Goal: Book appointment/travel/reservation

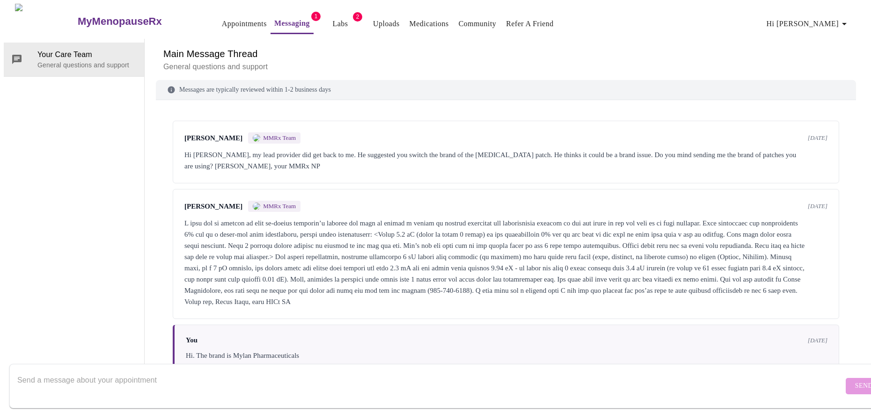
click at [333, 19] on link "Labs" at bounding box center [340, 23] width 15 height 13
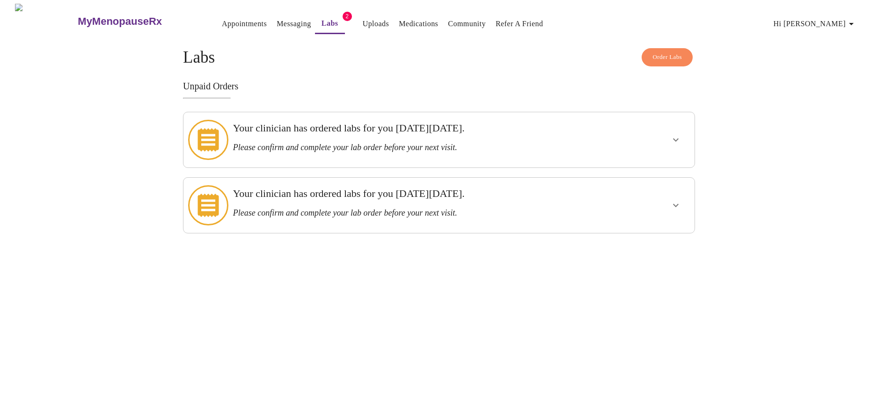
click at [668, 53] on span "Order Labs" at bounding box center [667, 57] width 29 height 11
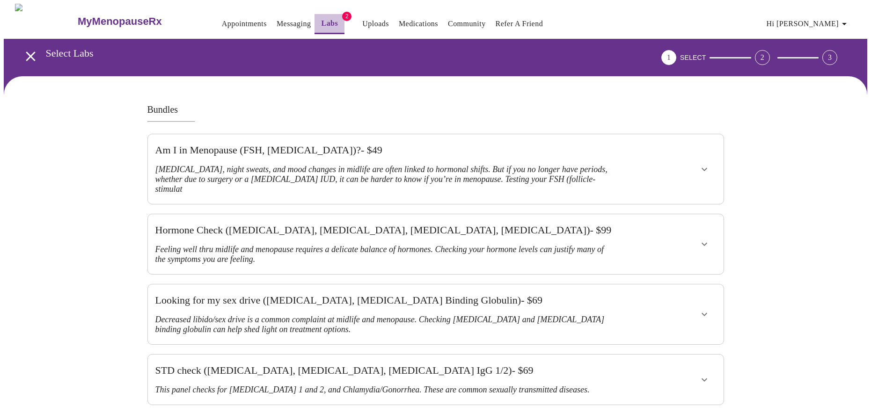
click at [322, 20] on link "Labs" at bounding box center [330, 23] width 17 height 13
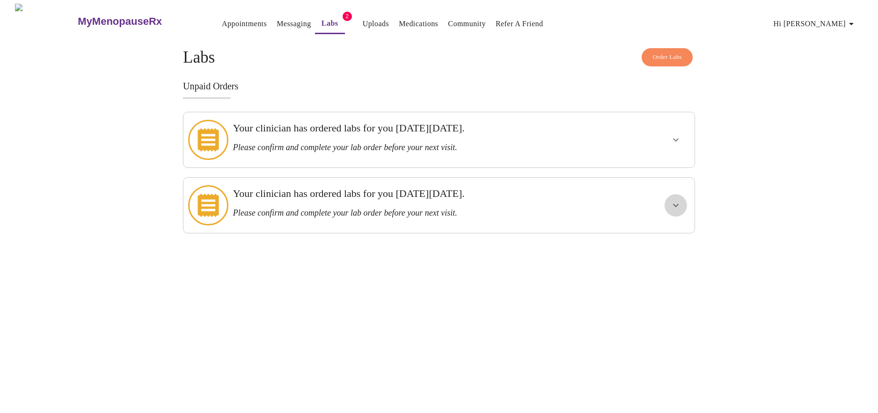
click at [677, 200] on icon "show more" at bounding box center [675, 205] width 11 height 11
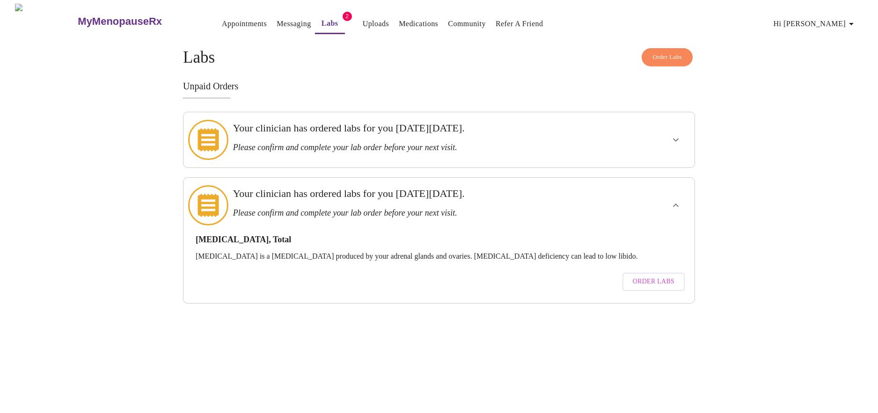
click at [677, 138] on icon "show more" at bounding box center [675, 139] width 11 height 11
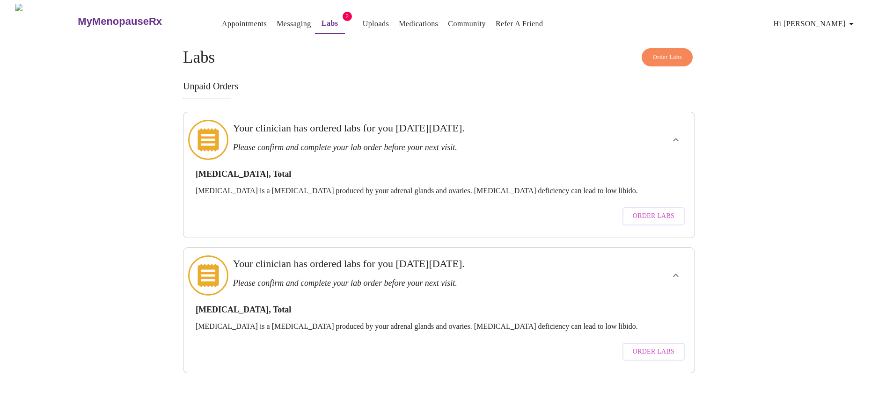
click at [653, 211] on span "Order Labs" at bounding box center [654, 217] width 42 height 12
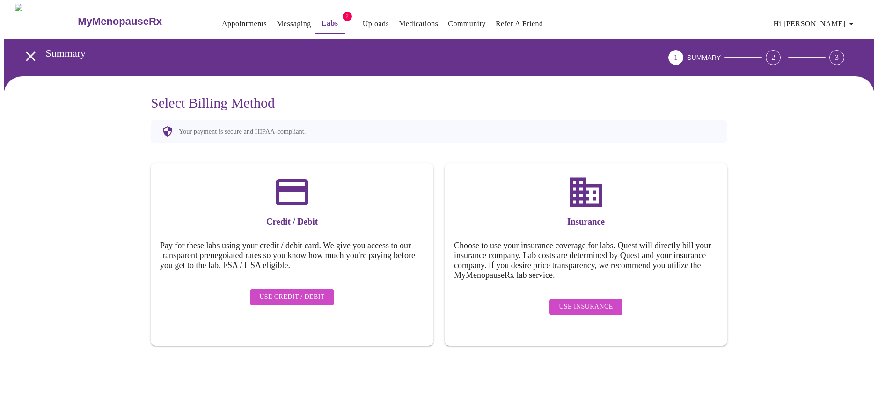
click at [584, 301] on span "Use Insurance" at bounding box center [586, 307] width 54 height 12
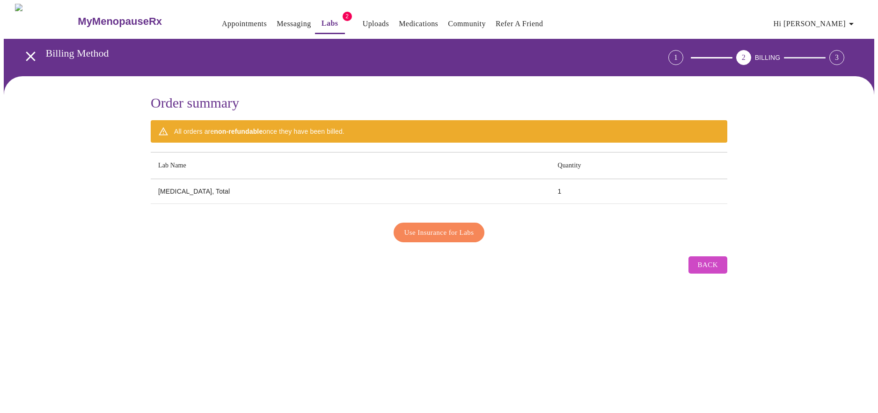
click at [448, 228] on span "Use Insurance for Labs" at bounding box center [439, 233] width 70 height 12
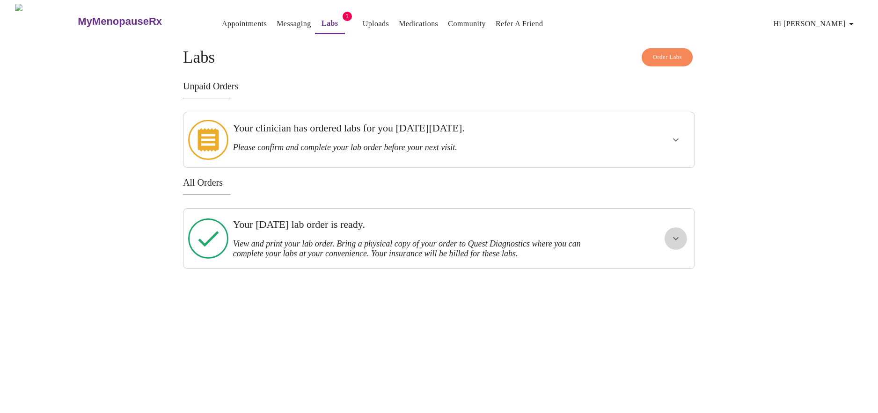
click at [674, 237] on icon "show more" at bounding box center [676, 238] width 6 height 3
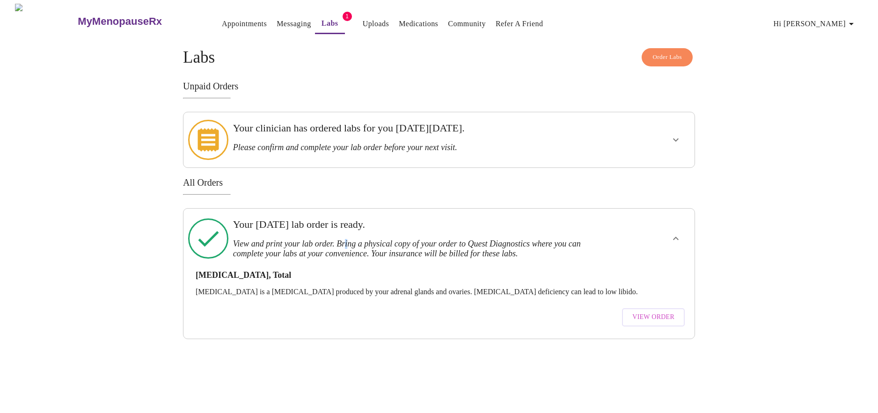
click at [353, 239] on h3 "View and print your lab order. Bring a physical copy of your order to Quest Dia…" at bounding box center [414, 249] width 363 height 20
click at [596, 288] on p "[MEDICAL_DATA] is a [MEDICAL_DATA] produced by your adrenal glands and ovaries.…" at bounding box center [439, 292] width 487 height 8
click at [645, 312] on span "View Order" at bounding box center [653, 318] width 42 height 12
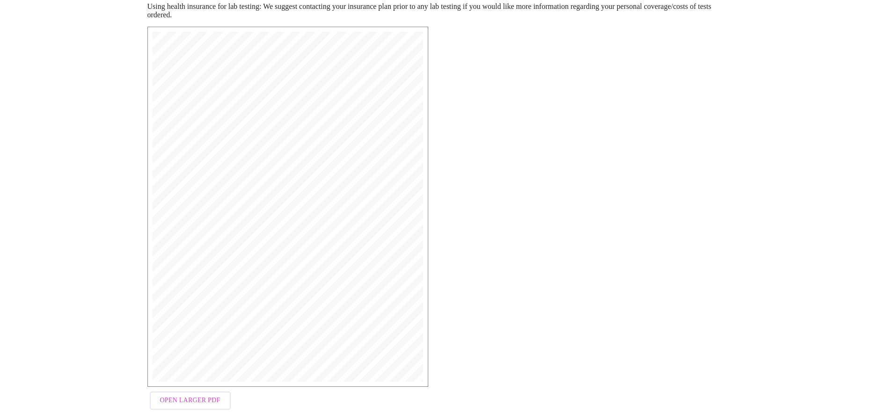
scroll to position [162, 0]
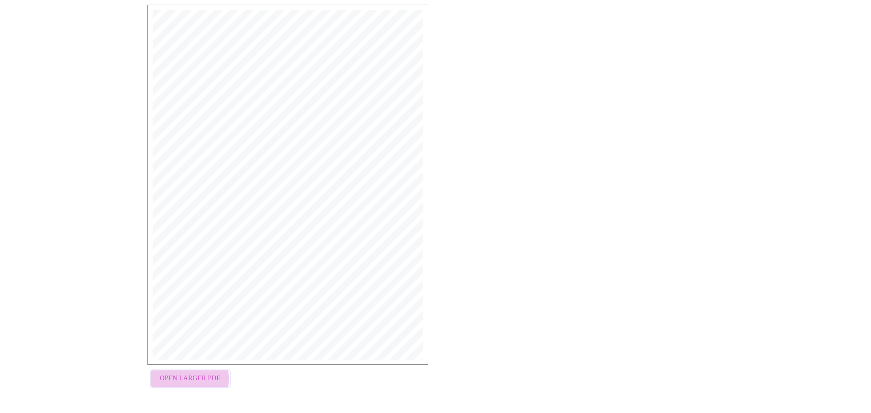
click at [175, 381] on span "Open Larger PDF" at bounding box center [190, 379] width 60 height 12
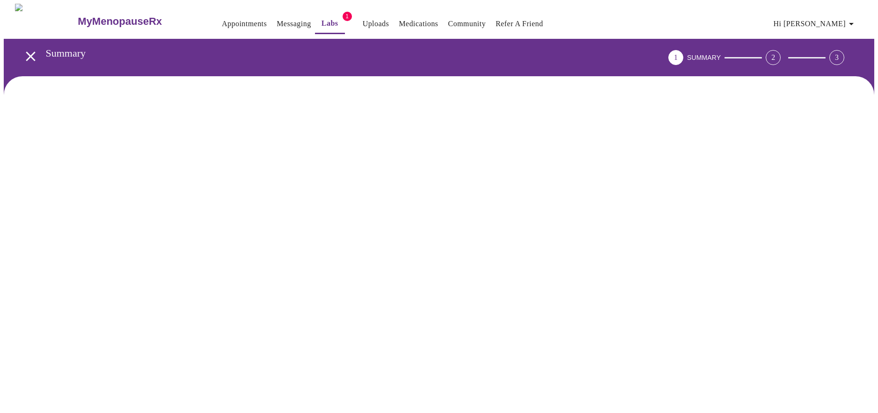
click at [222, 20] on link "Appointments" at bounding box center [244, 23] width 45 height 13
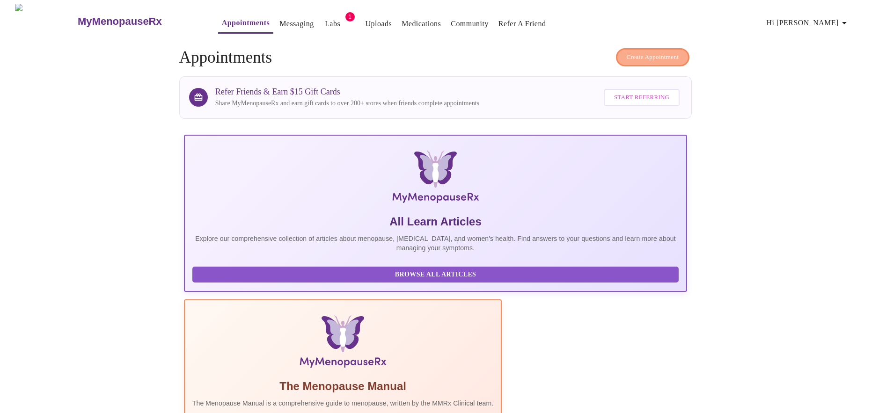
click at [650, 52] on span "Create Appointment" at bounding box center [653, 57] width 52 height 11
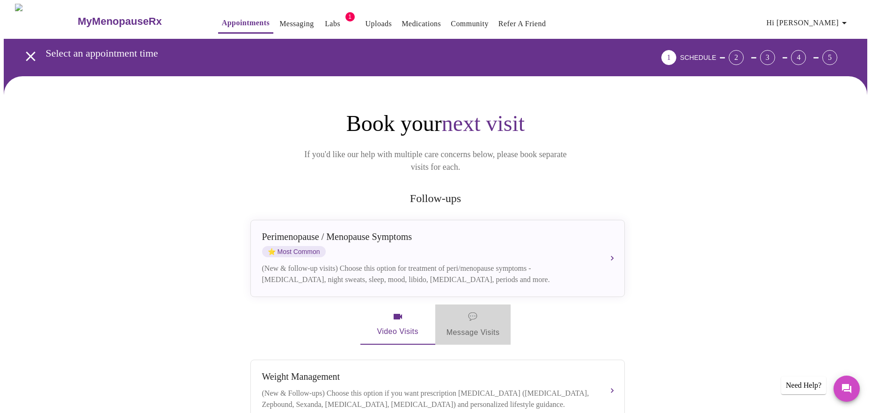
click at [462, 319] on span "💬 Message Visits" at bounding box center [473, 324] width 53 height 29
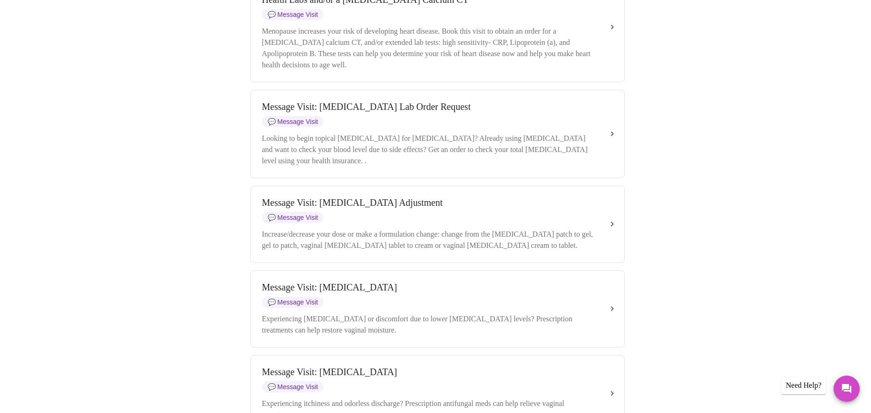
scroll to position [562, 0]
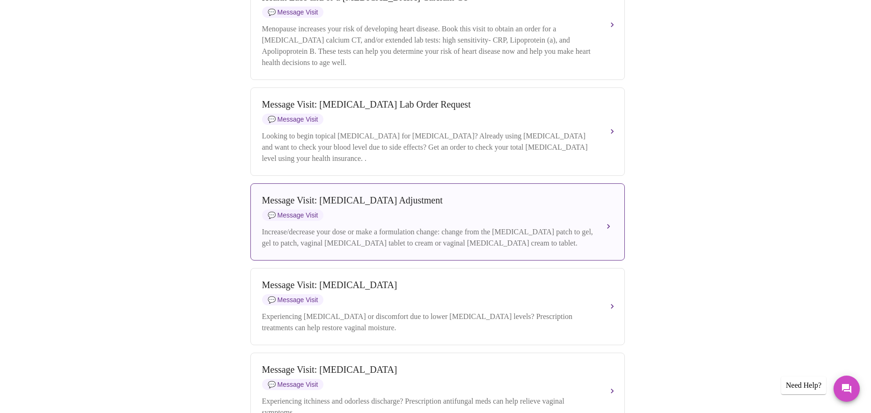
click at [299, 221] on span "💬 Message Visit" at bounding box center [293, 215] width 62 height 11
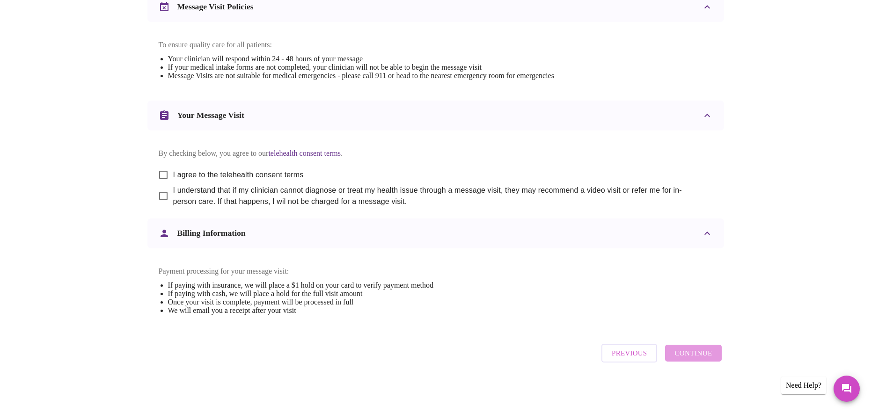
scroll to position [414, 0]
click at [165, 165] on input "I agree to the telehealth consent terms" at bounding box center [164, 175] width 20 height 20
checkbox input "true"
click at [164, 188] on input "I understand that if my clinician cannot diagnose or treat my health issue thro…" at bounding box center [164, 196] width 20 height 20
checkbox input "true"
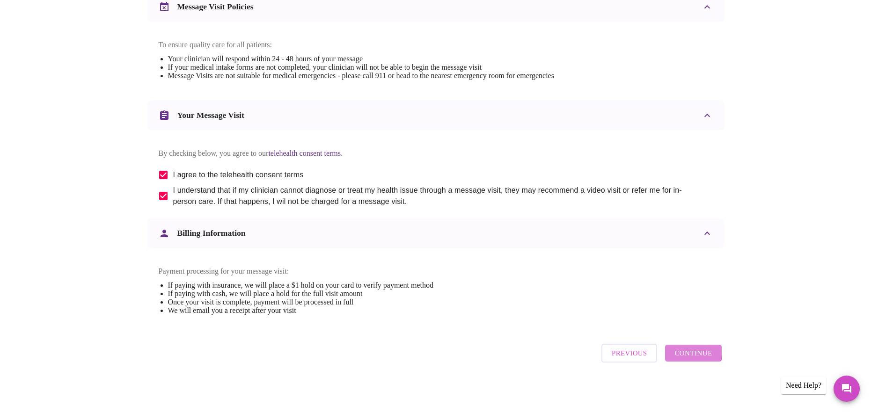
click at [689, 354] on span "Continue" at bounding box center [693, 353] width 37 height 12
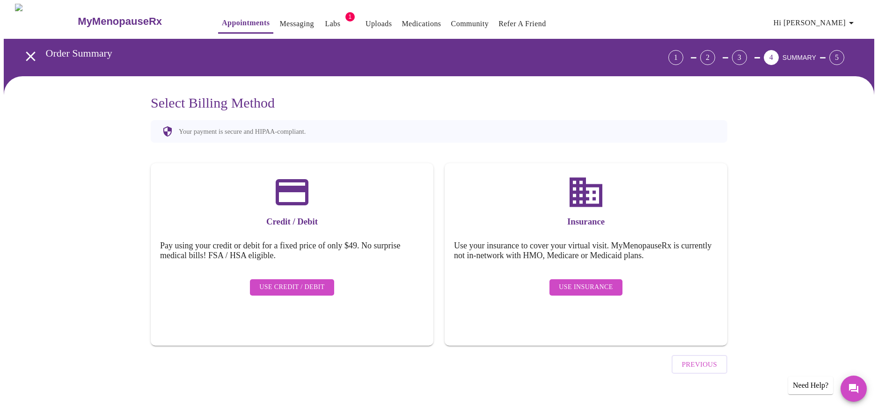
click at [593, 282] on span "Use Insurance" at bounding box center [586, 288] width 54 height 12
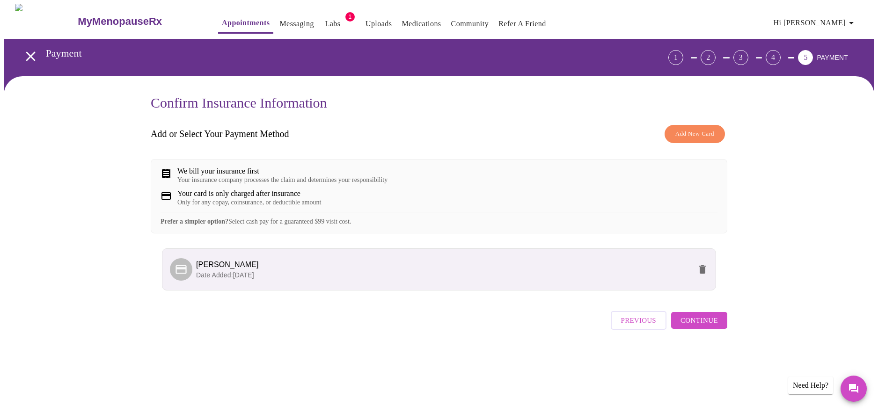
click at [699, 327] on span "Continue" at bounding box center [699, 321] width 37 height 12
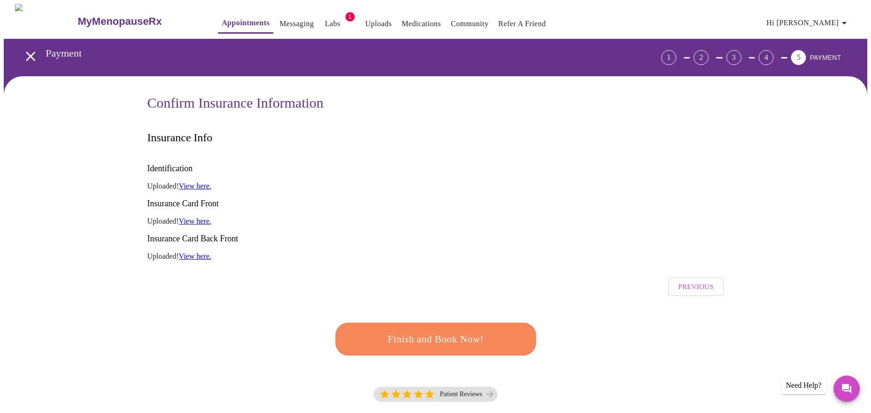
click at [478, 330] on span "Finish and Book Now!" at bounding box center [436, 339] width 176 height 18
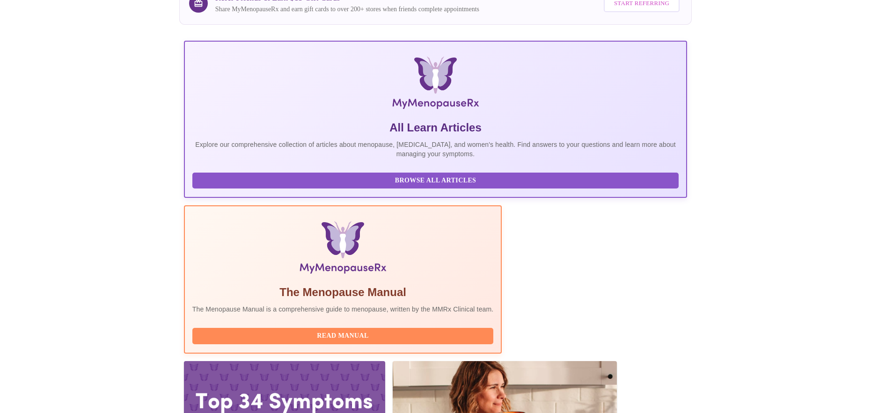
scroll to position [140, 0]
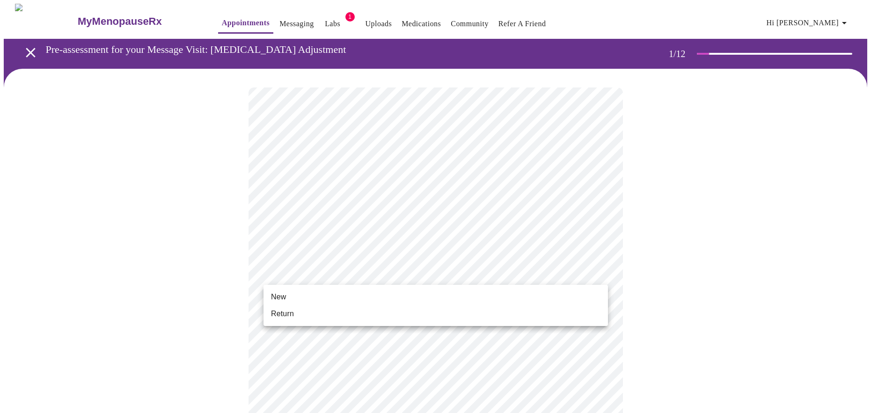
click at [275, 313] on span "Return" at bounding box center [282, 313] width 23 height 11
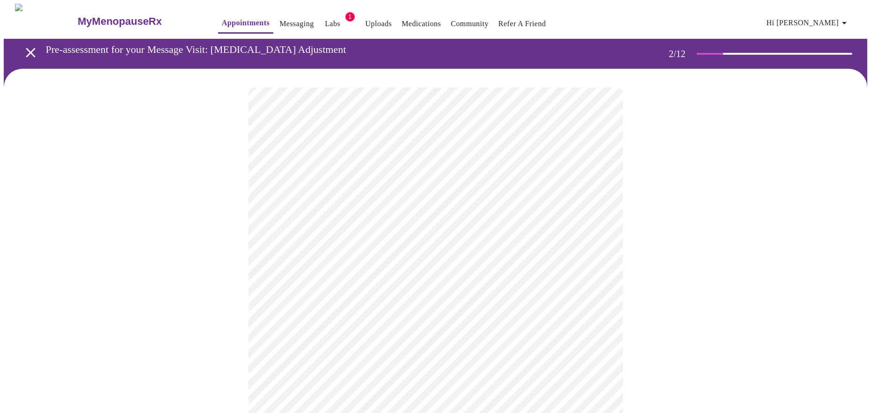
click at [463, 223] on body "MyMenopauseRx Appointments Messaging Labs 1 Uploads Medications Community Refer…" at bounding box center [436, 395] width 864 height 783
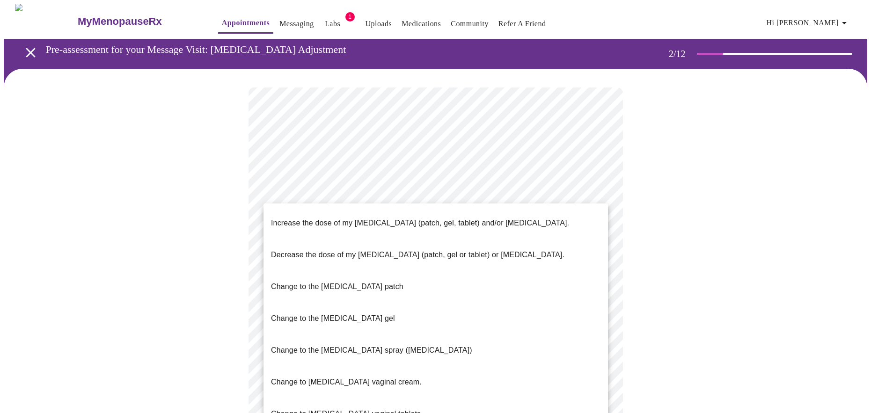
click at [372, 218] on p "Increase the dose of my [MEDICAL_DATA] (patch, gel, tablet) and/or [MEDICAL_DAT…" at bounding box center [420, 223] width 298 height 11
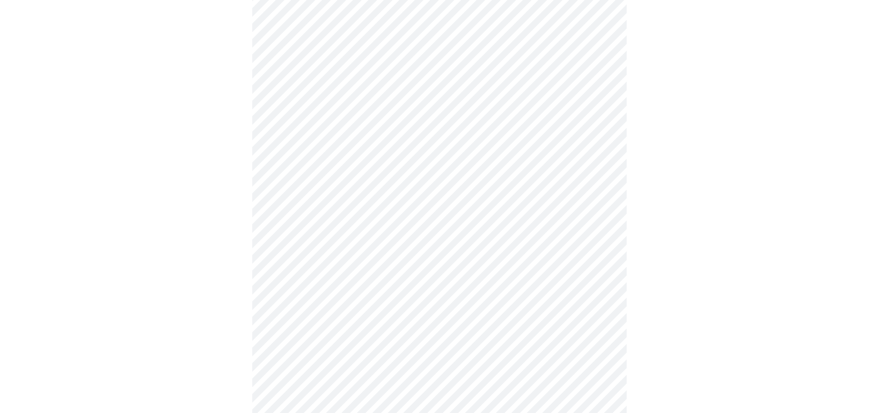
scroll to position [303, 0]
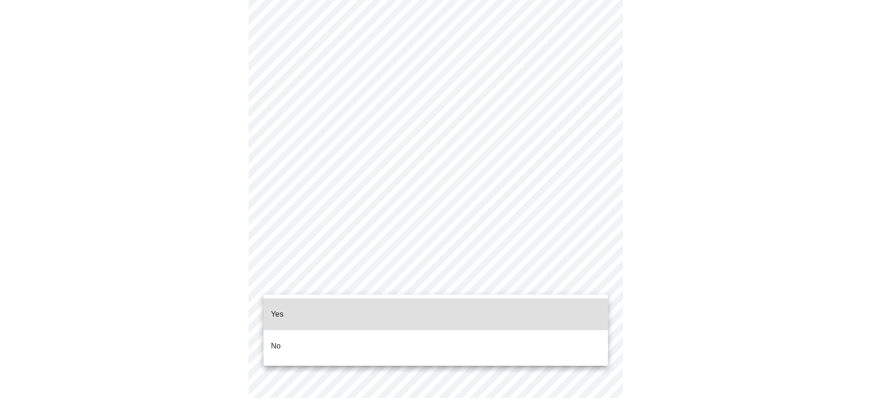
click at [602, 278] on body "MyMenopauseRx Appointments Messaging Labs 1 Uploads Medications Community Refer…" at bounding box center [439, 59] width 871 height 716
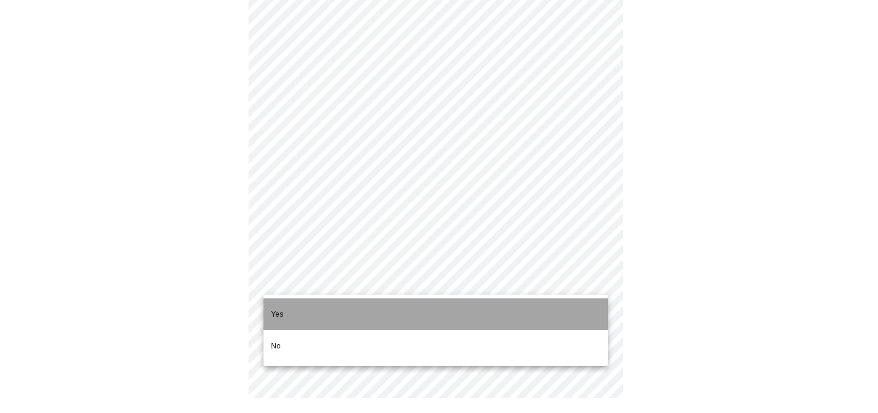
click at [276, 309] on p "Yes" at bounding box center [277, 314] width 13 height 11
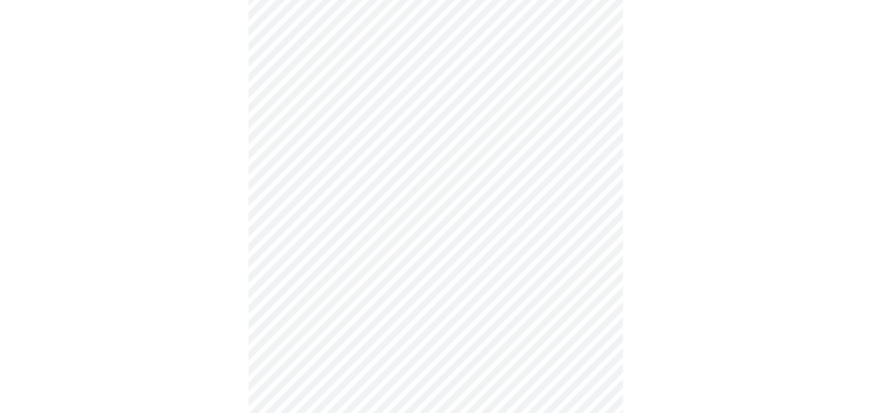
scroll to position [0, 0]
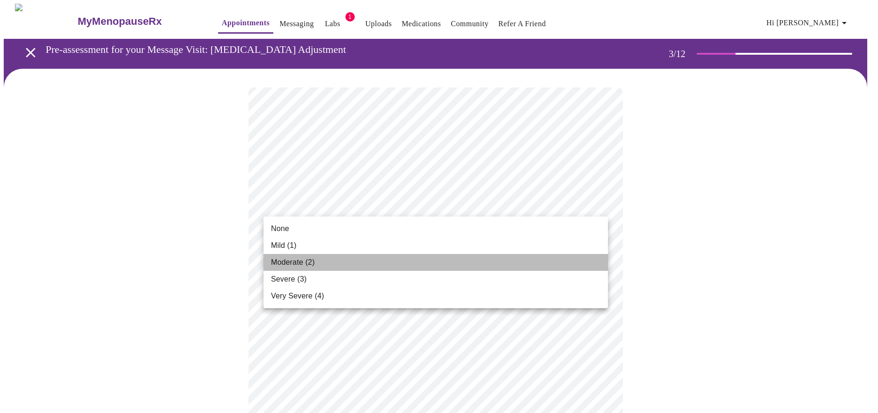
click at [278, 264] on span "Moderate (2)" at bounding box center [293, 262] width 44 height 11
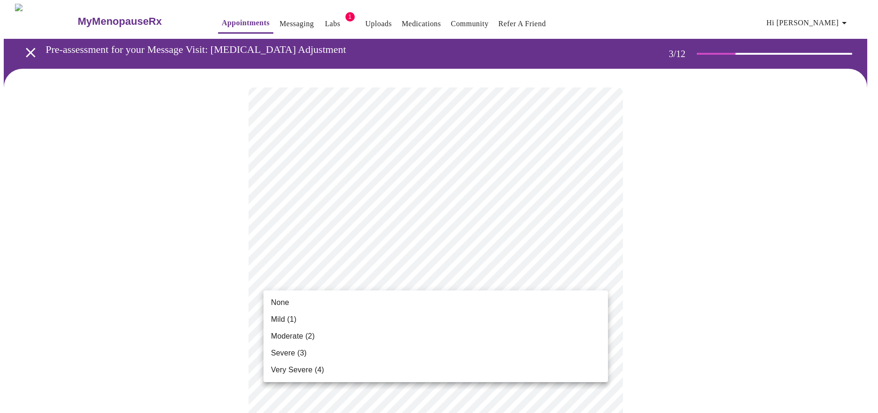
click at [278, 353] on span "Severe (3)" at bounding box center [289, 353] width 36 height 11
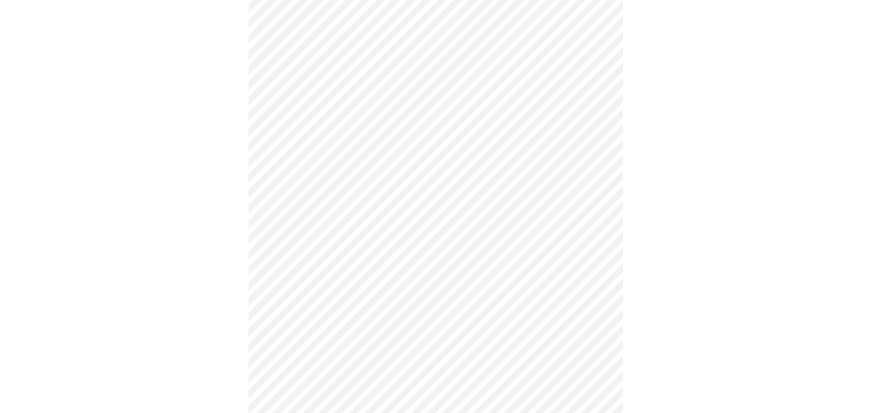
scroll to position [140, 0]
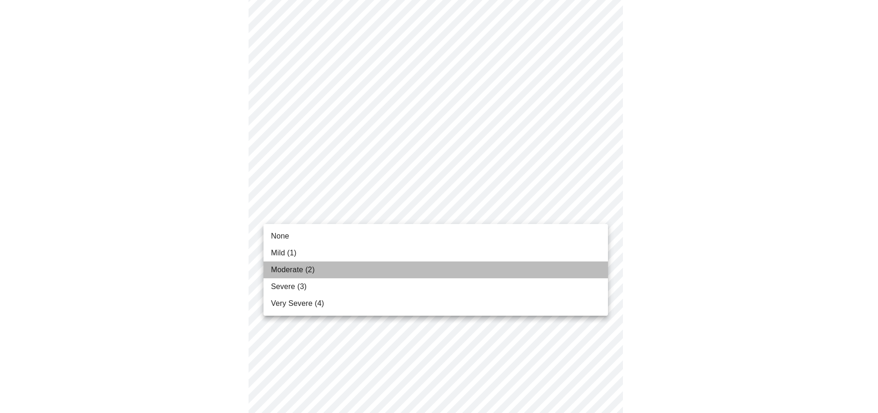
click at [274, 271] on span "Moderate (2)" at bounding box center [293, 269] width 44 height 11
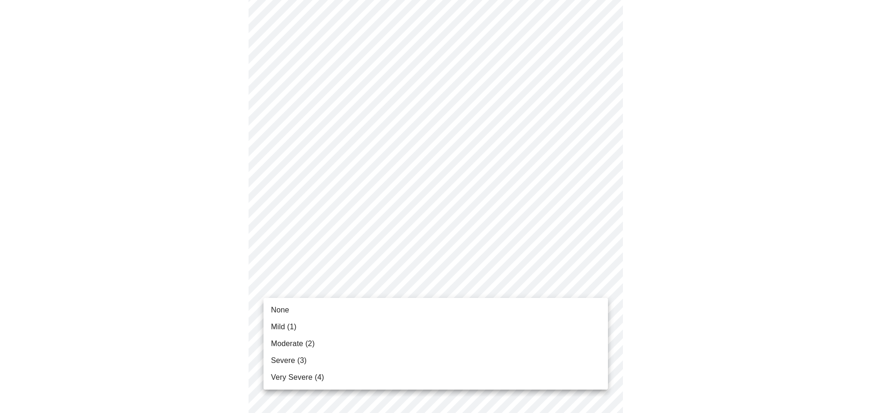
click at [275, 359] on span "Severe (3)" at bounding box center [289, 360] width 36 height 11
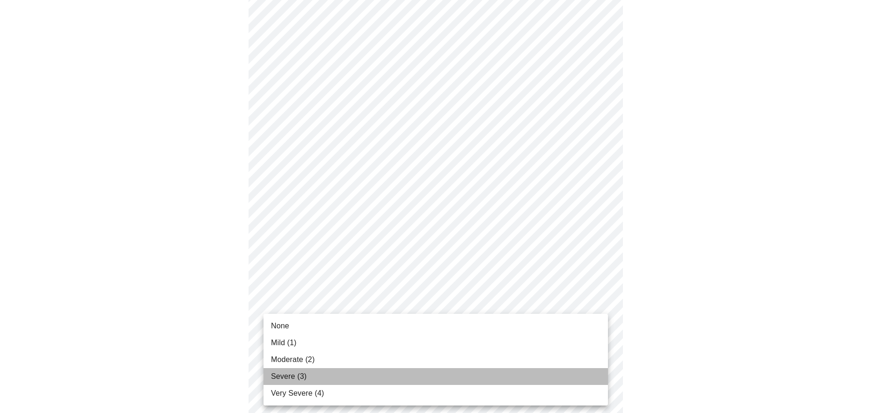
click at [286, 375] on span "Severe (3)" at bounding box center [289, 376] width 36 height 11
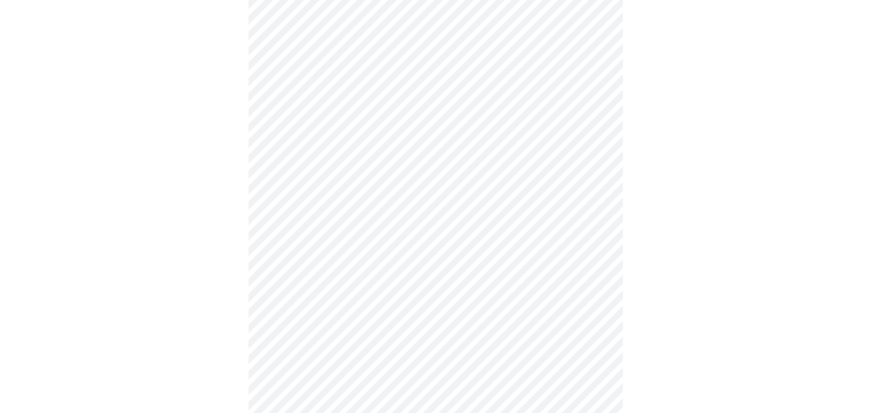
scroll to position [328, 0]
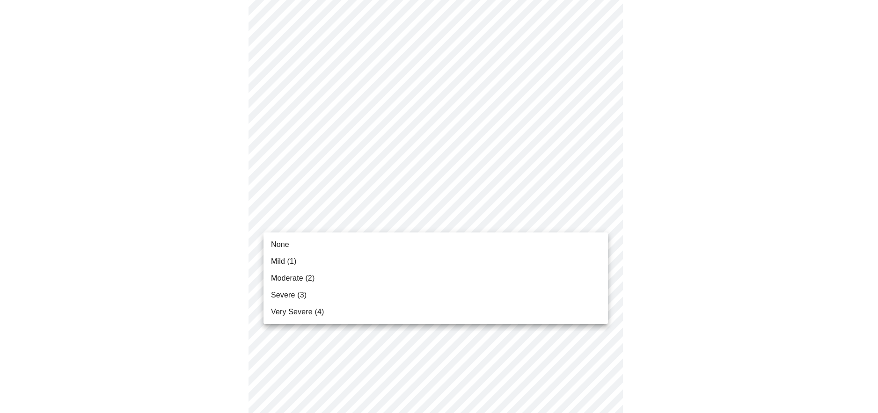
click at [397, 219] on body "MyMenopauseRx Appointments Messaging Labs 1 Uploads Medications Community Refer…" at bounding box center [439, 266] width 871 height 1180
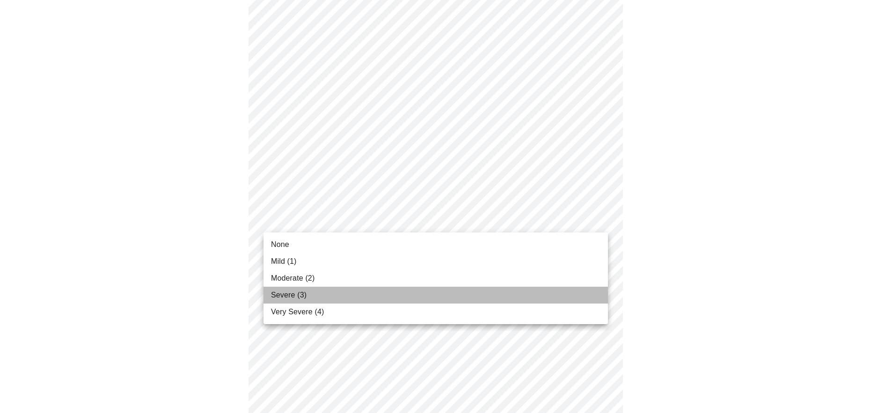
click at [285, 296] on span "Severe (3)" at bounding box center [289, 295] width 36 height 11
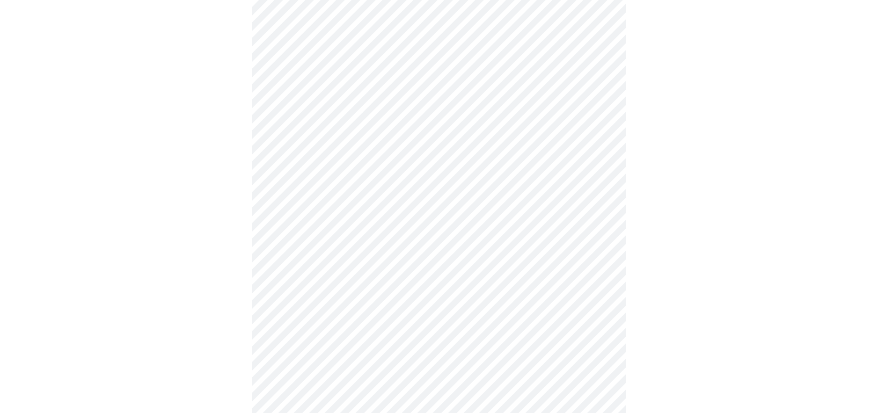
click at [458, 295] on body "MyMenopauseRx Appointments Messaging Labs 1 Uploads Medications Community Refer…" at bounding box center [439, 259] width 871 height 1167
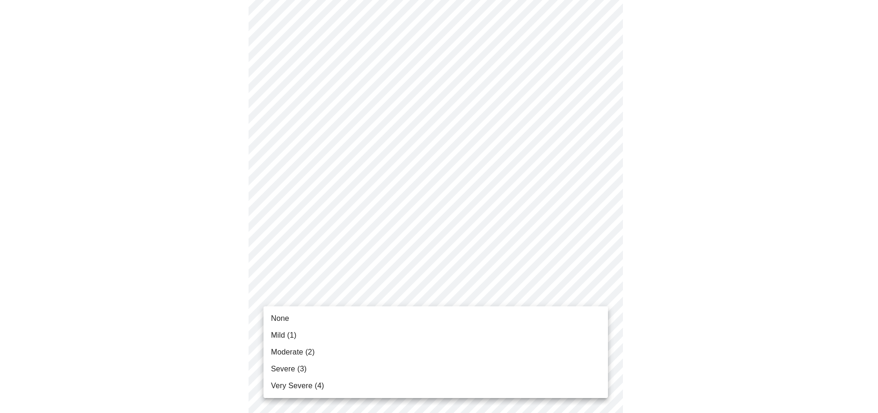
click at [281, 370] on span "Severe (3)" at bounding box center [289, 369] width 36 height 11
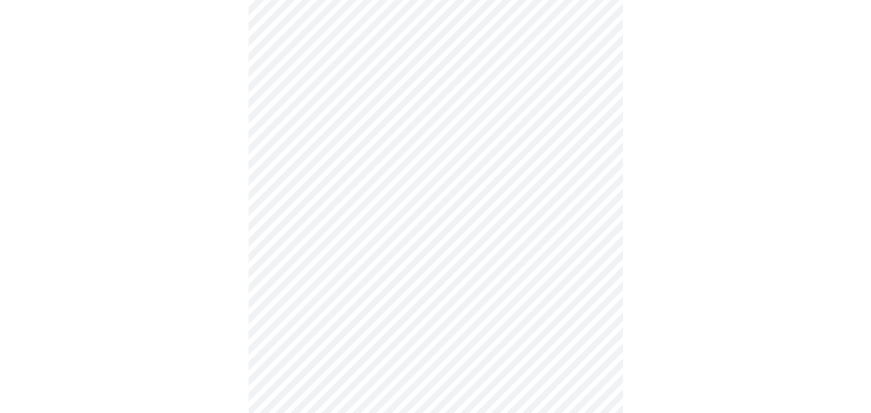
click at [347, 366] on body "MyMenopauseRx Appointments Messaging Labs 1 Uploads Medications Community Refer…" at bounding box center [436, 252] width 864 height 1153
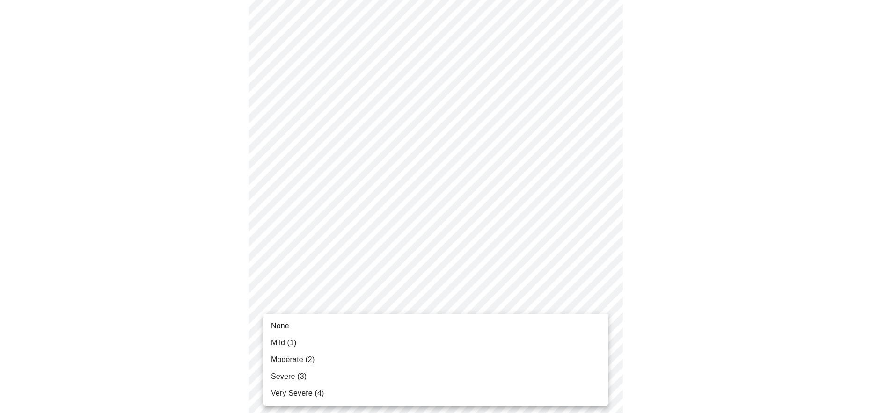
click at [286, 393] on span "Very Severe (4)" at bounding box center [297, 393] width 53 height 11
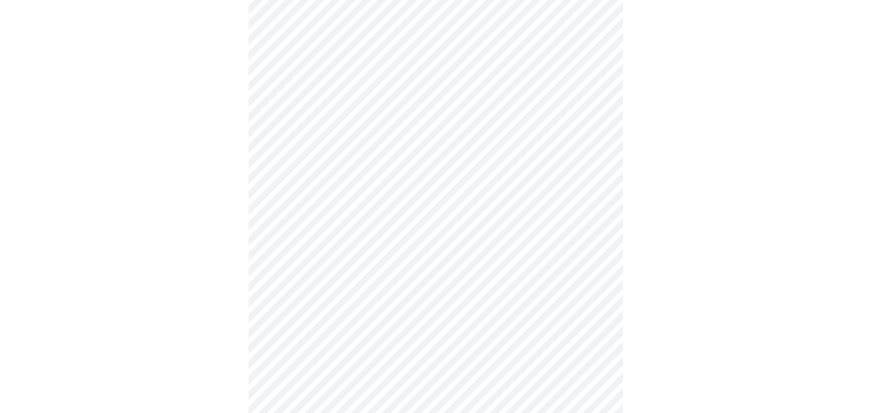
scroll to position [421, 0]
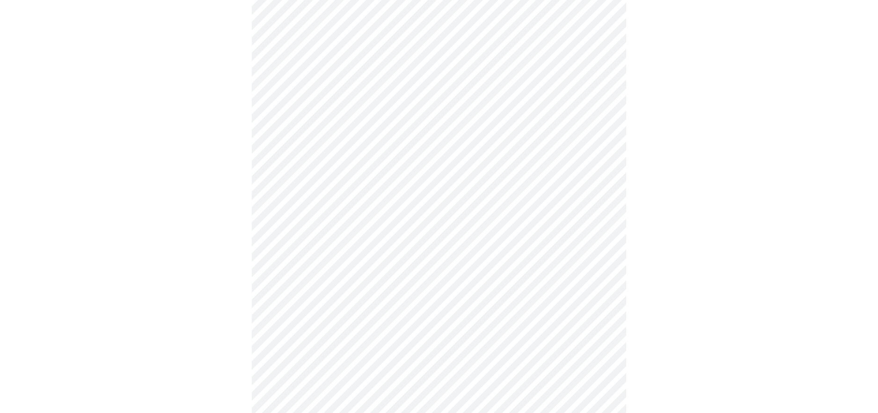
click at [428, 346] on body "MyMenopauseRx Appointments Messaging Labs 1 Uploads Medications Community Refer…" at bounding box center [439, 152] width 871 height 1140
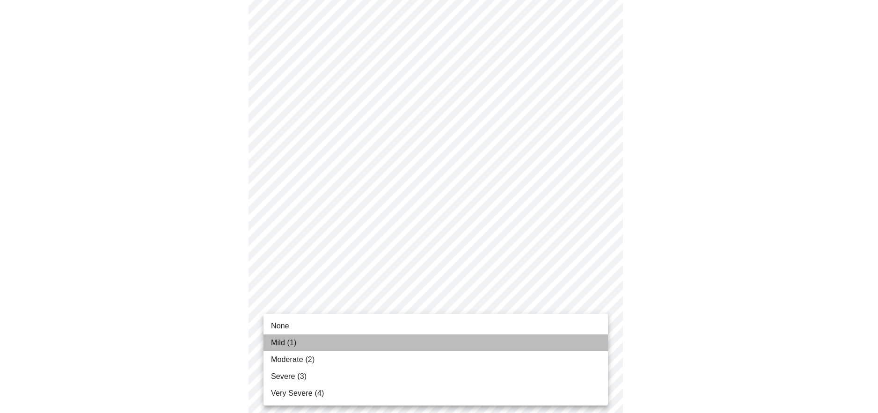
drag, startPoint x: 277, startPoint y: 343, endPoint x: 298, endPoint y: 339, distance: 21.5
click at [278, 343] on span "Mild (1)" at bounding box center [284, 343] width 26 height 11
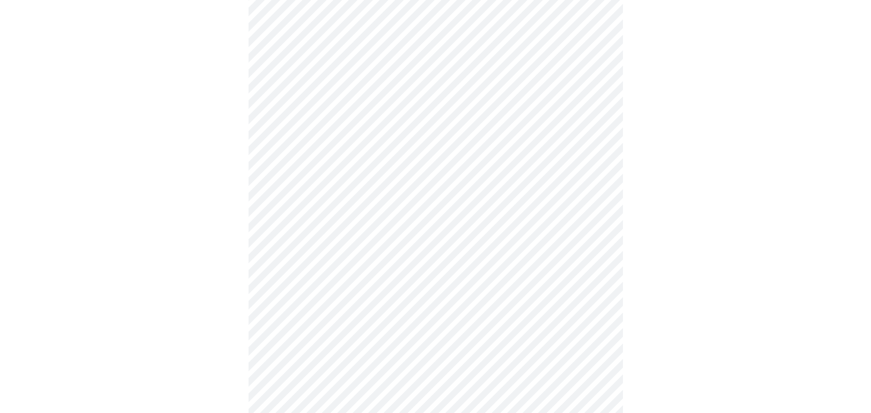
scroll to position [562, 0]
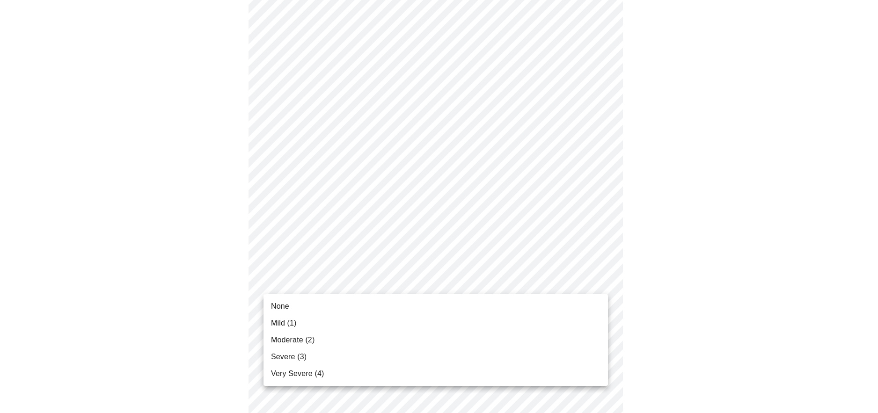
click at [404, 279] on body "MyMenopauseRx Appointments Messaging Labs 1 Uploads Medications Community Refer…" at bounding box center [439, 5] width 871 height 1127
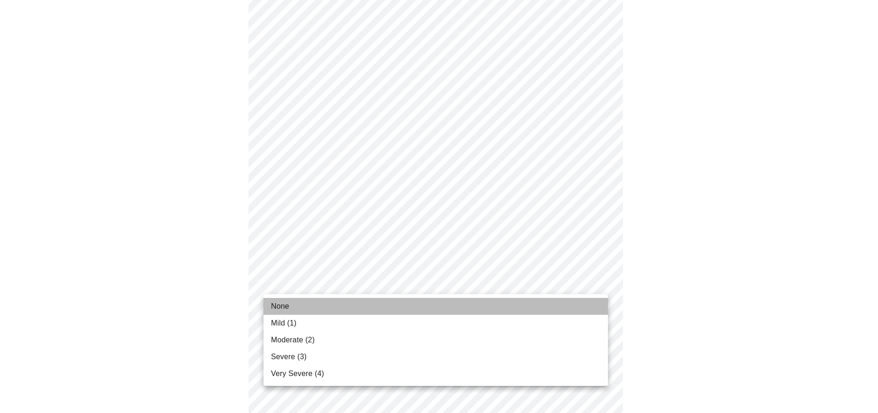
click at [278, 305] on span "None" at bounding box center [280, 306] width 18 height 11
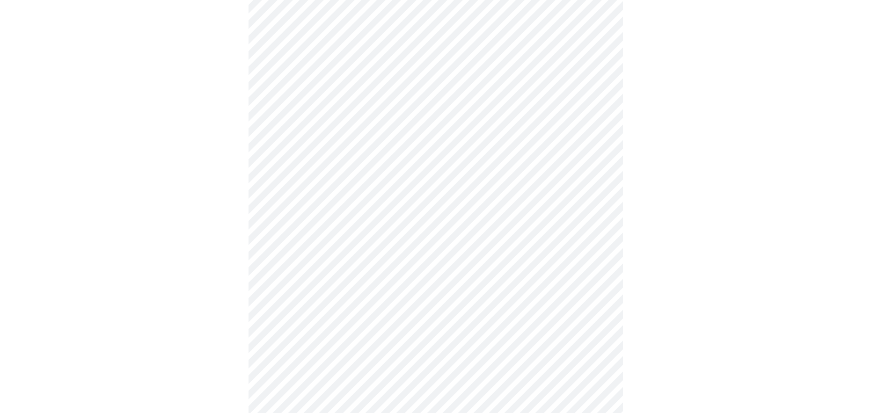
scroll to position [655, 0]
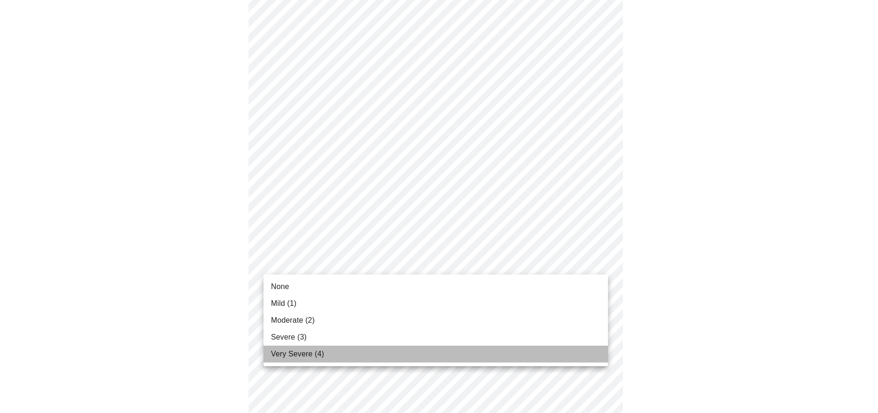
click at [286, 355] on span "Very Severe (4)" at bounding box center [297, 354] width 53 height 11
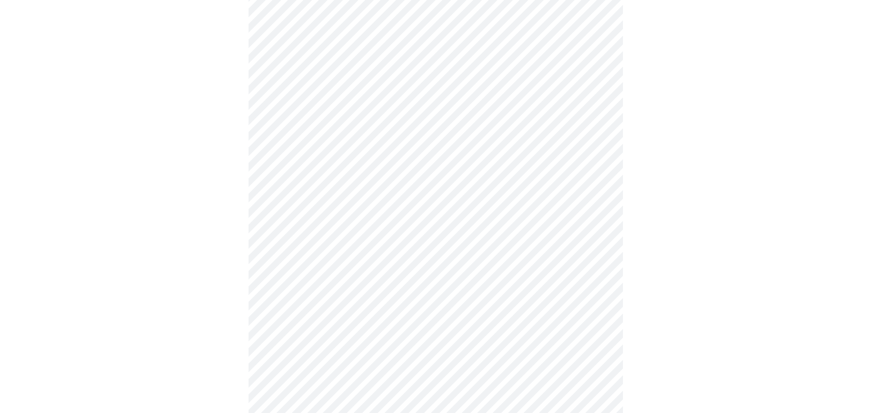
scroll to position [328, 0]
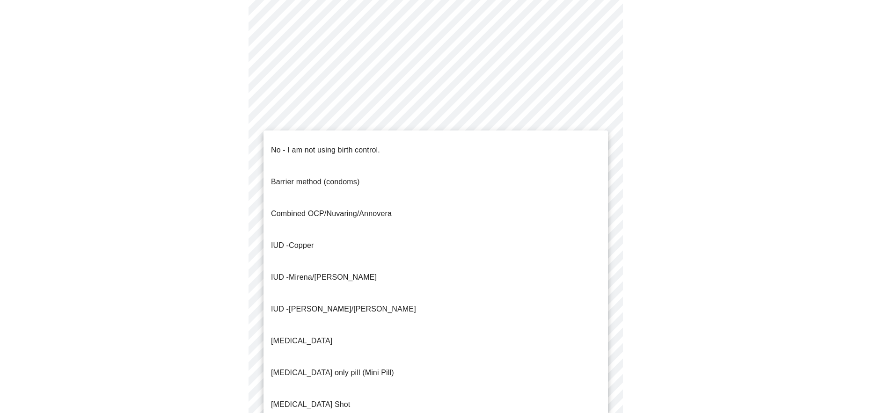
click at [598, 315] on body "MyMenopauseRx Appointments Messaging Labs 1 Uploads Medications Community Refer…" at bounding box center [439, 138] width 871 height 924
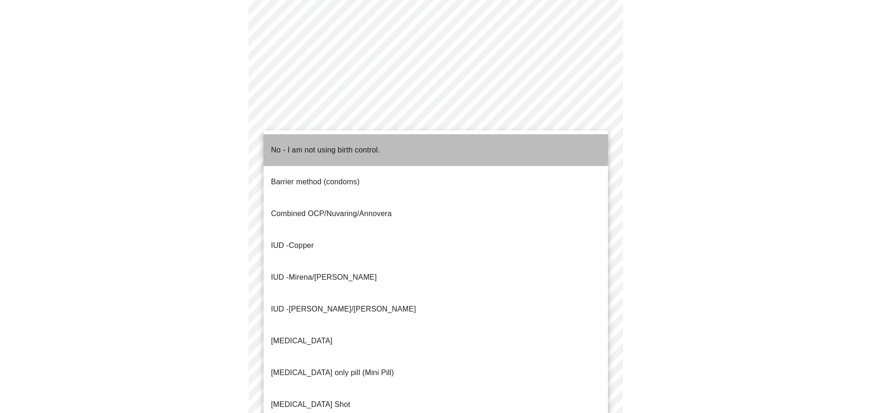
click at [327, 145] on p "No - I am not using birth control." at bounding box center [325, 150] width 109 height 11
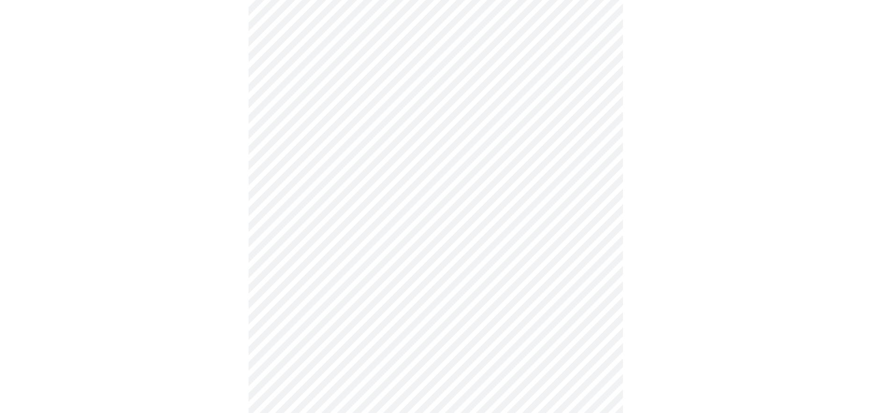
click at [439, 237] on body "MyMenopauseRx Appointments Messaging Labs 1 Uploads Medications Community Refer…" at bounding box center [436, 135] width 864 height 918
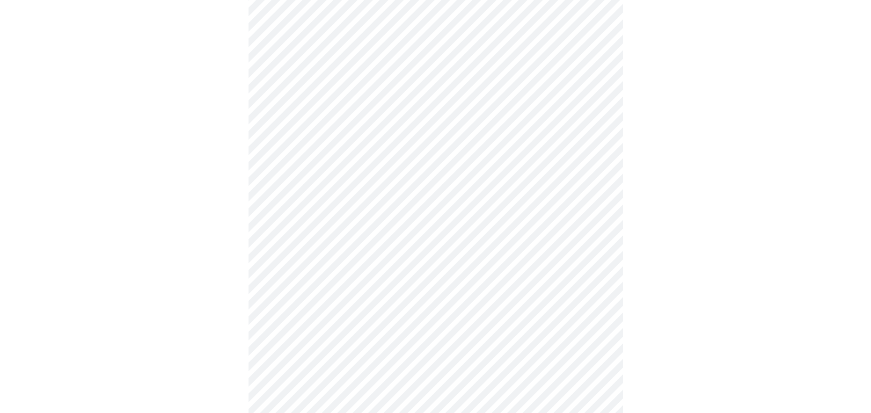
scroll to position [421, 0]
click at [540, 286] on body "MyMenopauseRx Appointments Messaging Labs 1 Uploads Medications Community Refer…" at bounding box center [436, 38] width 864 height 913
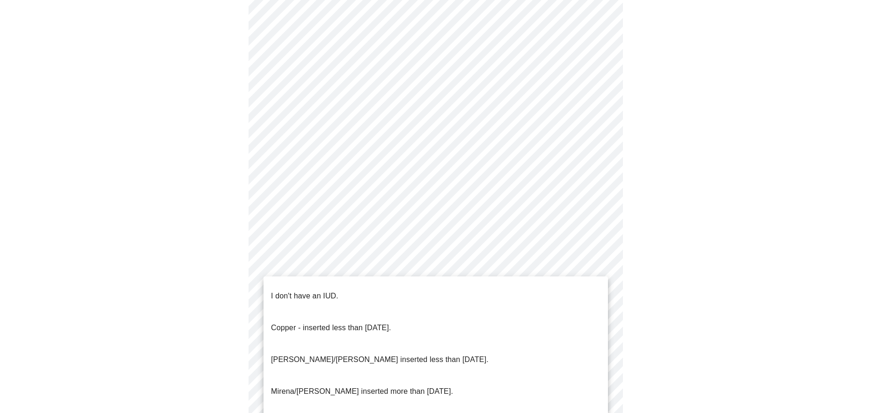
click at [338, 285] on li "I don't have an IUD." at bounding box center [436, 296] width 345 height 32
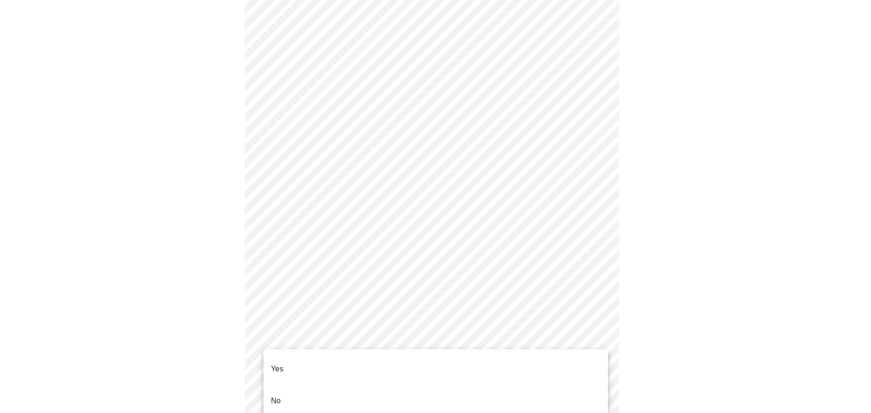
click at [450, 352] on body "MyMenopauseRx Appointments Messaging Labs 1 Uploads Medications Community Refer…" at bounding box center [436, 35] width 864 height 907
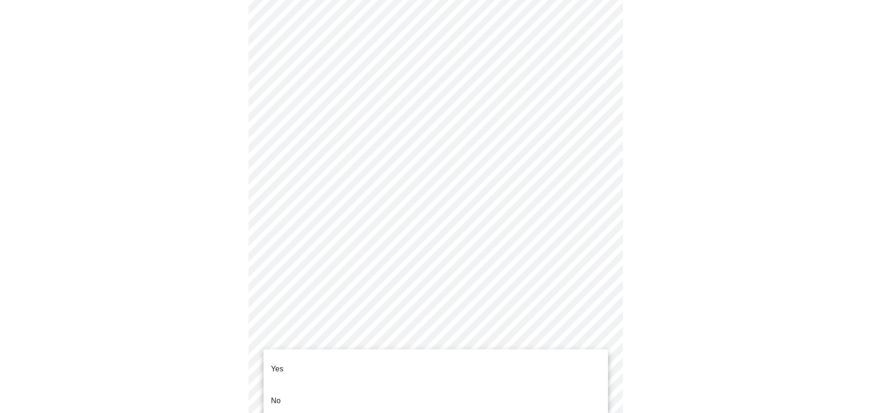
click at [280, 364] on p "Yes" at bounding box center [277, 369] width 13 height 11
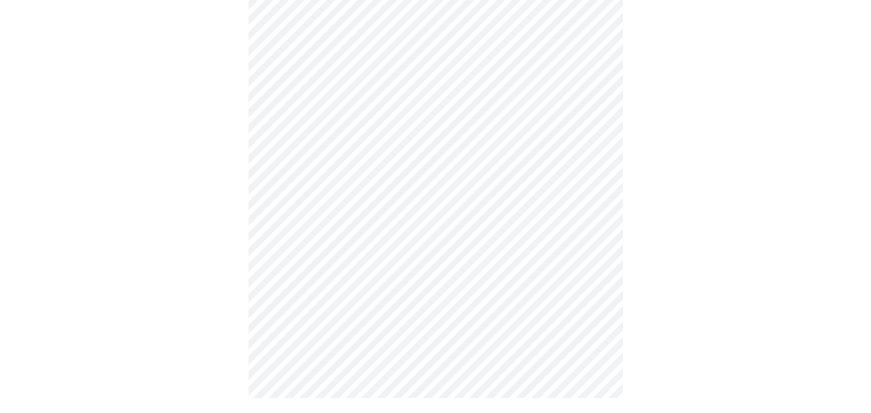
scroll to position [0, 0]
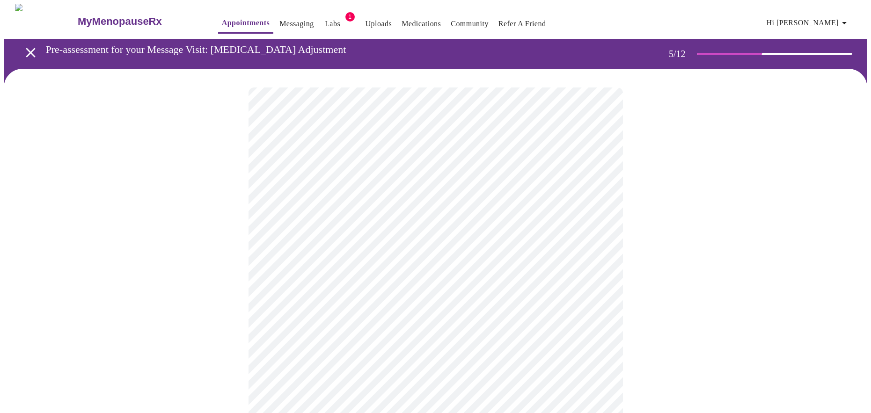
click at [506, 247] on body "MyMenopauseRx Appointments Messaging Labs 1 Uploads Medications Community Refer…" at bounding box center [436, 347] width 864 height 687
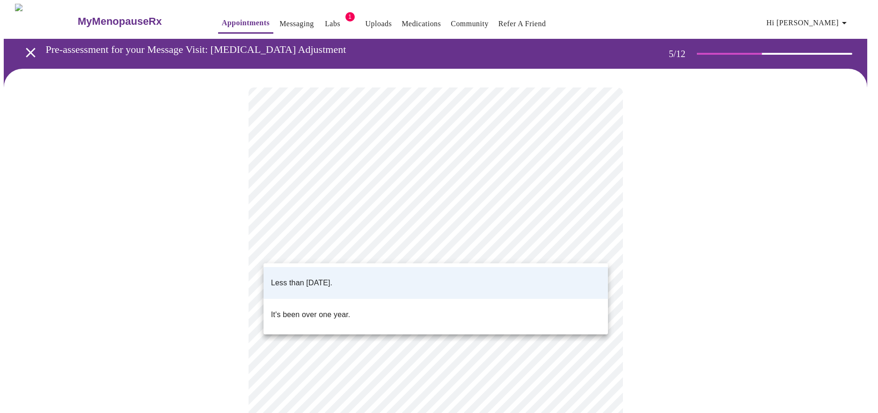
click at [325, 309] on p "It's been over one year." at bounding box center [310, 314] width 79 height 11
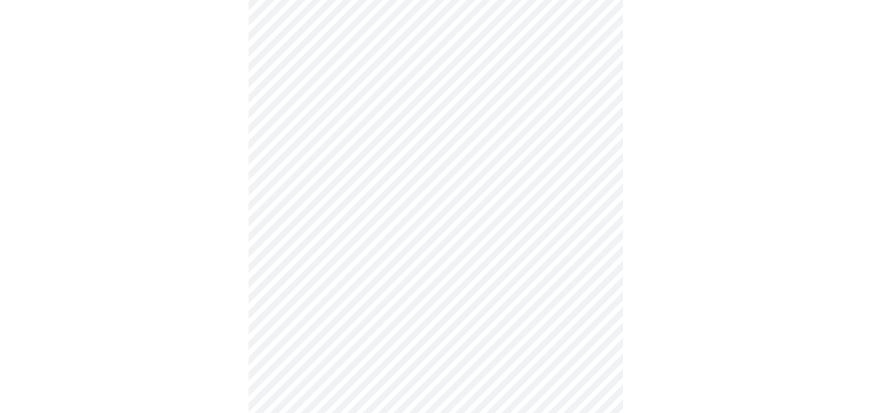
scroll to position [2294, 0]
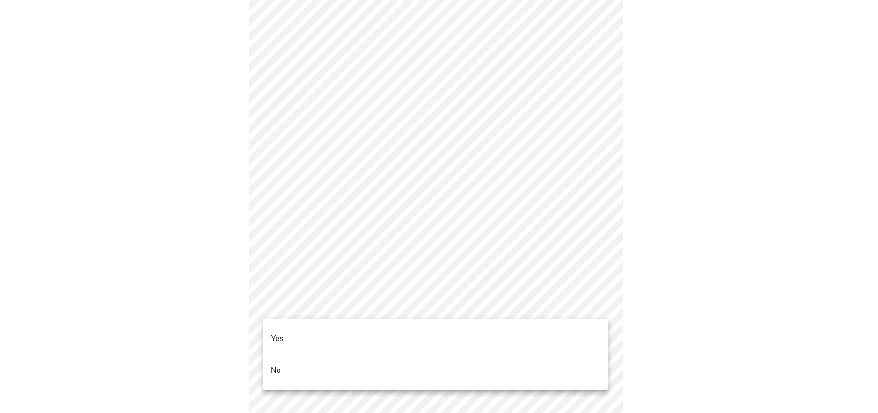
click at [281, 333] on p "Yes" at bounding box center [277, 338] width 13 height 11
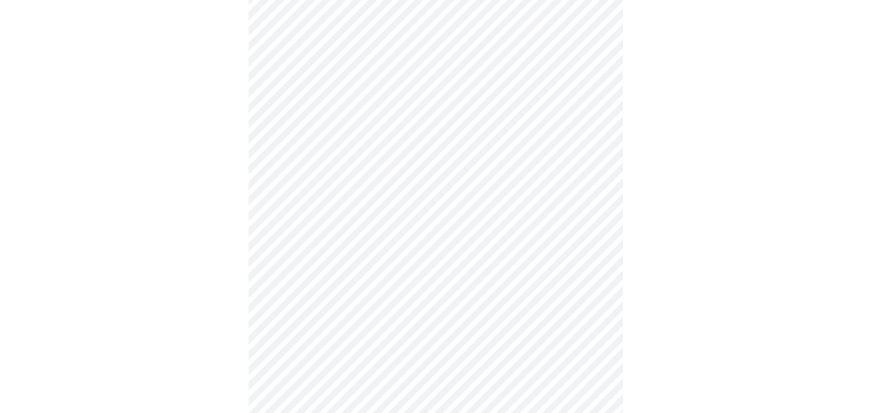
scroll to position [655, 0]
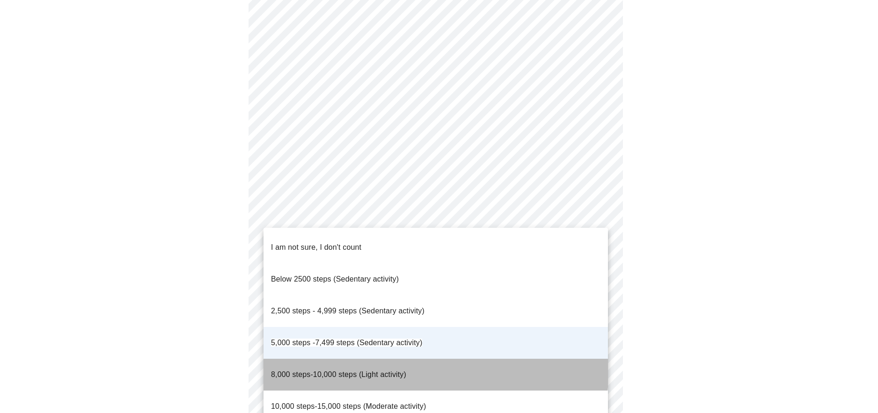
click at [331, 371] on span "8,000 steps-10,000 steps (Light activity)" at bounding box center [338, 375] width 135 height 8
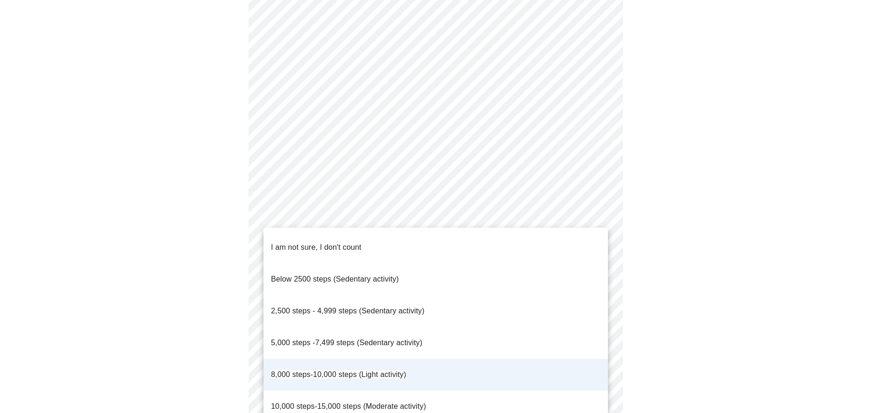
click at [389, 339] on span "5,000 steps -7,499 steps (Sedentary activity)" at bounding box center [346, 343] width 151 height 8
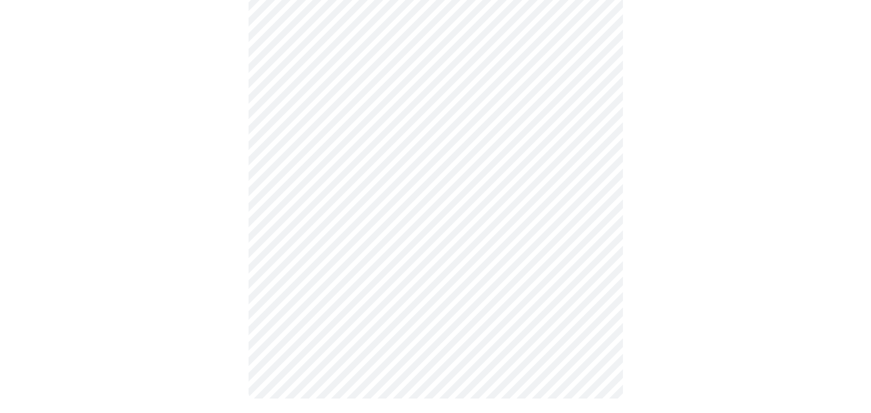
scroll to position [0, 0]
